Goal: Find specific page/section: Find specific page/section

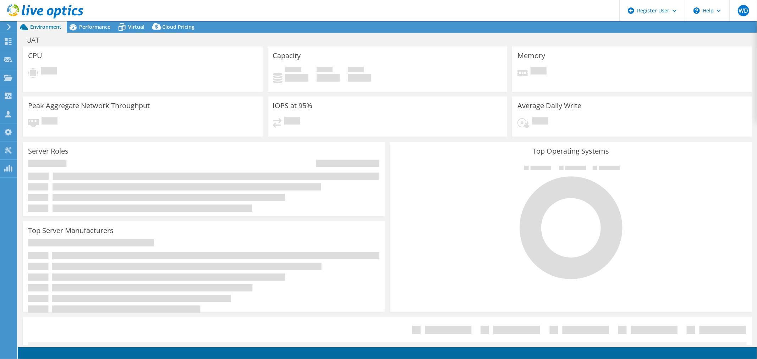
select select "USD"
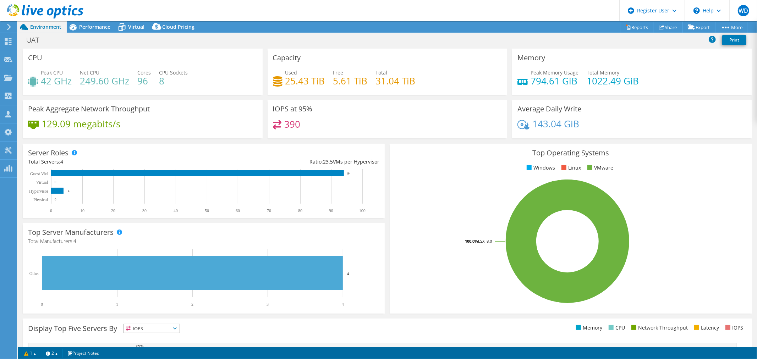
click at [152, 44] on div "UAT Print" at bounding box center [388, 39] width 740 height 13
drag, startPoint x: 61, startPoint y: 7, endPoint x: 356, endPoint y: 11, distance: 295.4
click at [61, 7] on icon at bounding box center [45, 11] width 76 height 15
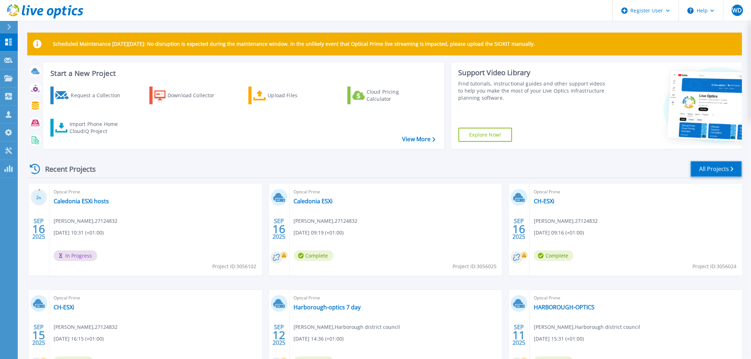
drag, startPoint x: 721, startPoint y: 167, endPoint x: 699, endPoint y: 167, distance: 22.7
click at [722, 167] on link "All Projects" at bounding box center [716, 169] width 51 height 16
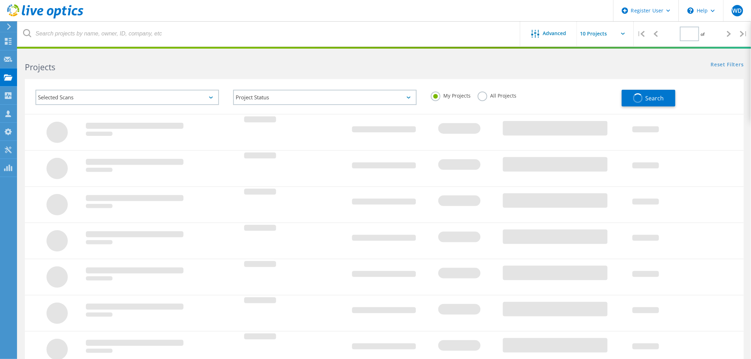
type input "1"
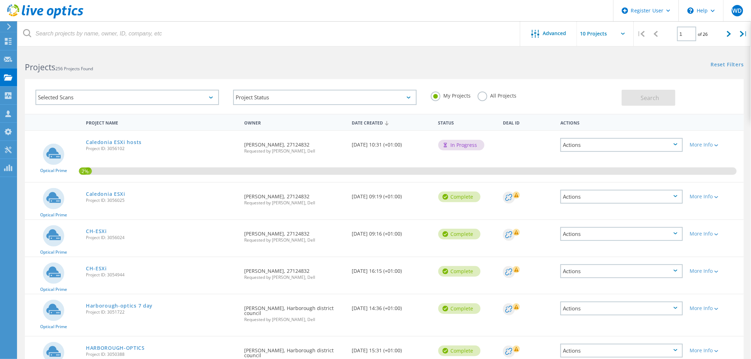
click at [109, 94] on div "Selected Scans" at bounding box center [128, 97] width 184 height 15
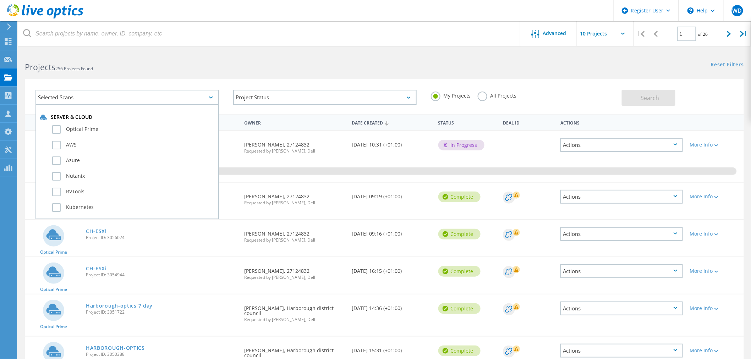
click at [534, 80] on div "Selected Scans Server & Cloud Optical Prime AWS Azure Nutanix RVTools Kubernete…" at bounding box center [384, 96] width 719 height 35
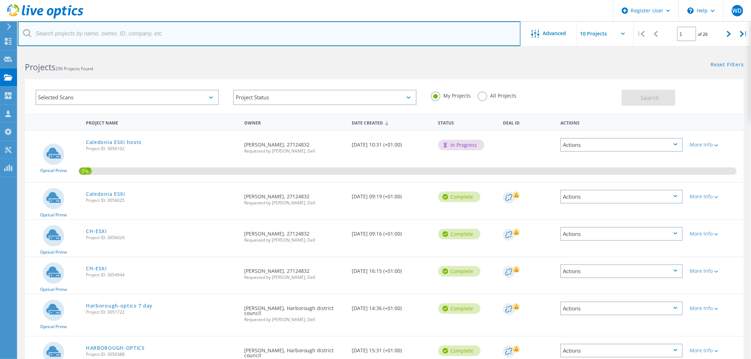
click at [169, 26] on input "text" at bounding box center [269, 33] width 503 height 25
type input "test"
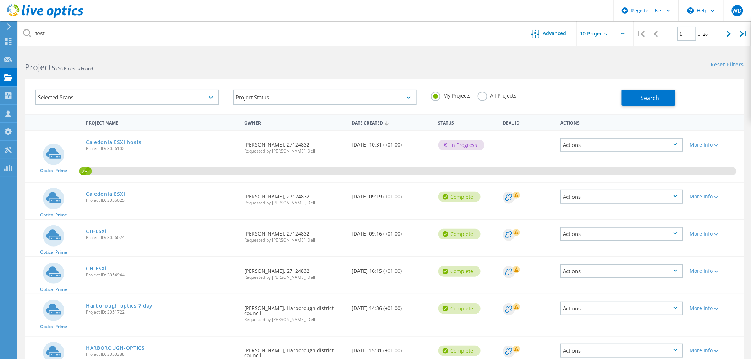
click at [482, 97] on label "All Projects" at bounding box center [497, 95] width 39 height 7
click at [0, 0] on input "All Projects" at bounding box center [0, 0] width 0 height 0
click at [654, 104] on button "Search" at bounding box center [649, 98] width 54 height 16
